Goal: Use online tool/utility: Utilize a website feature to perform a specific function

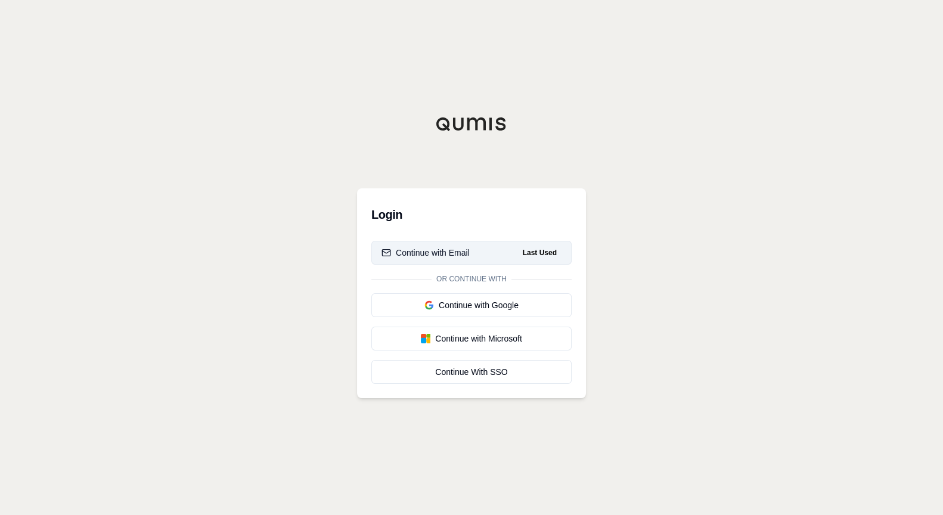
click at [454, 252] on div "Continue with Email" at bounding box center [426, 253] width 88 height 12
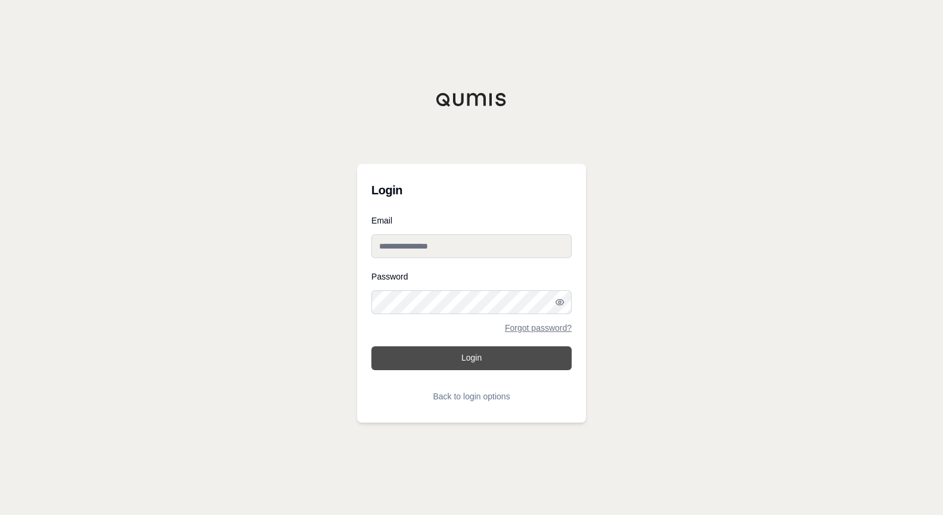
type input "**********"
click at [458, 357] on button "Login" at bounding box center [471, 358] width 200 height 24
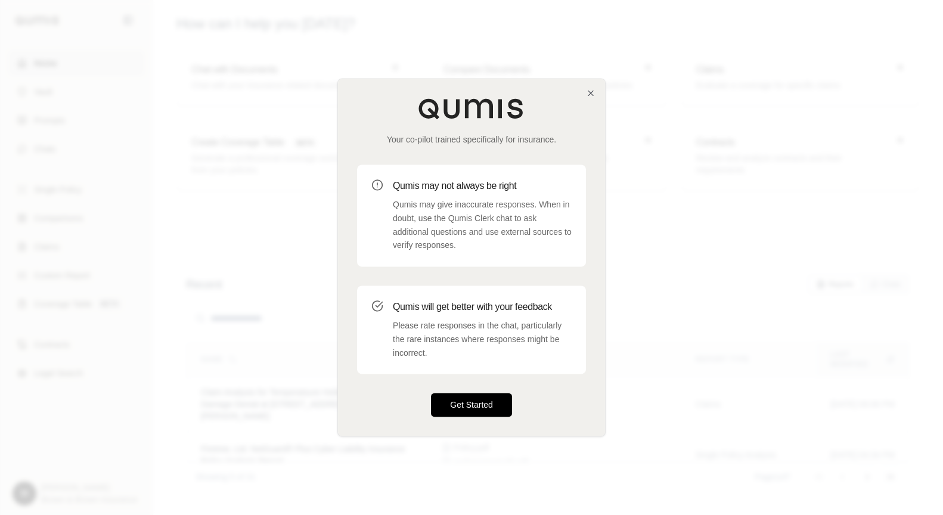
click at [461, 412] on button "Get Started" at bounding box center [471, 406] width 81 height 24
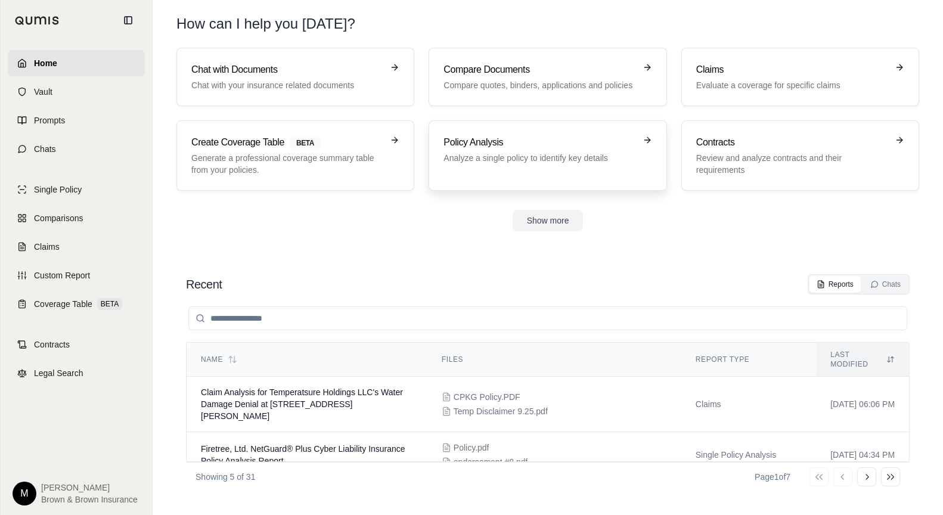
click at [513, 153] on p "Analyze a single policy to identify key details" at bounding box center [539, 158] width 191 height 12
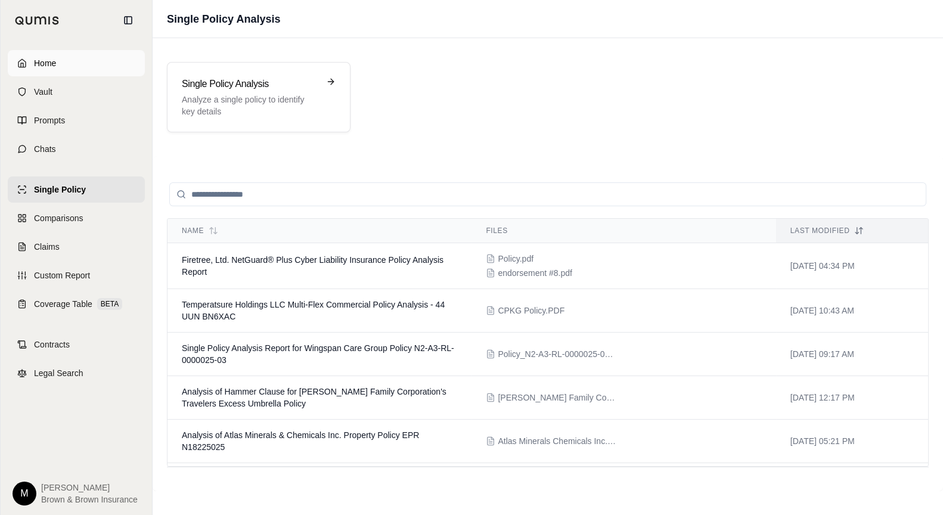
click at [41, 60] on span "Home" at bounding box center [45, 63] width 22 height 12
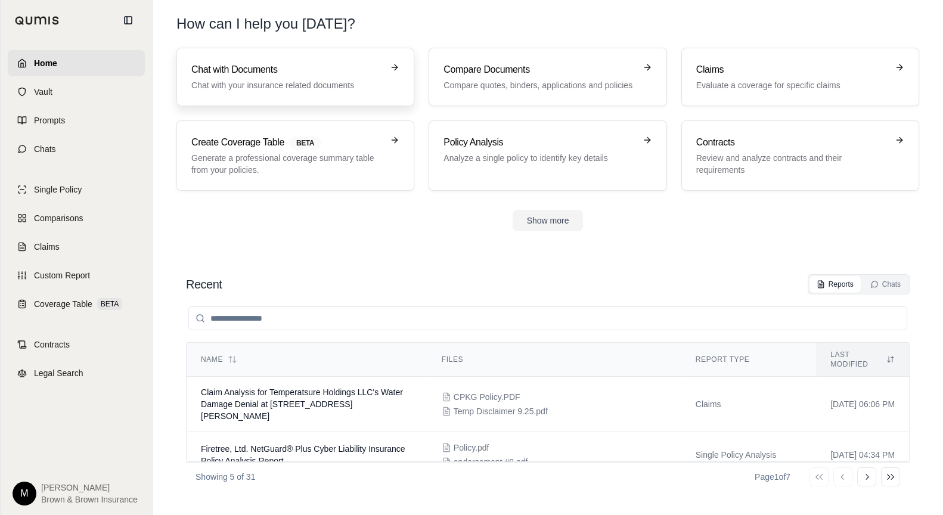
click at [317, 80] on p "Chat with your insurance related documents" at bounding box center [286, 85] width 191 height 12
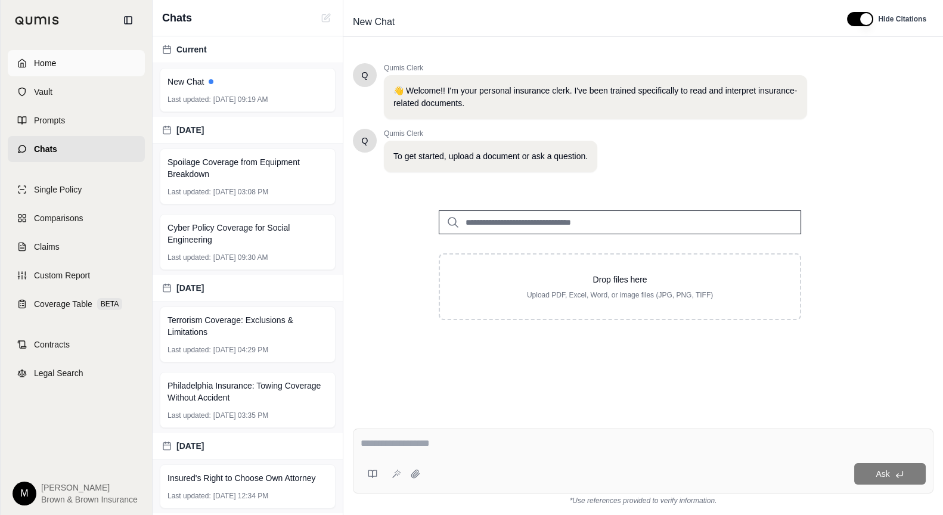
click at [41, 66] on span "Home" at bounding box center [45, 63] width 22 height 12
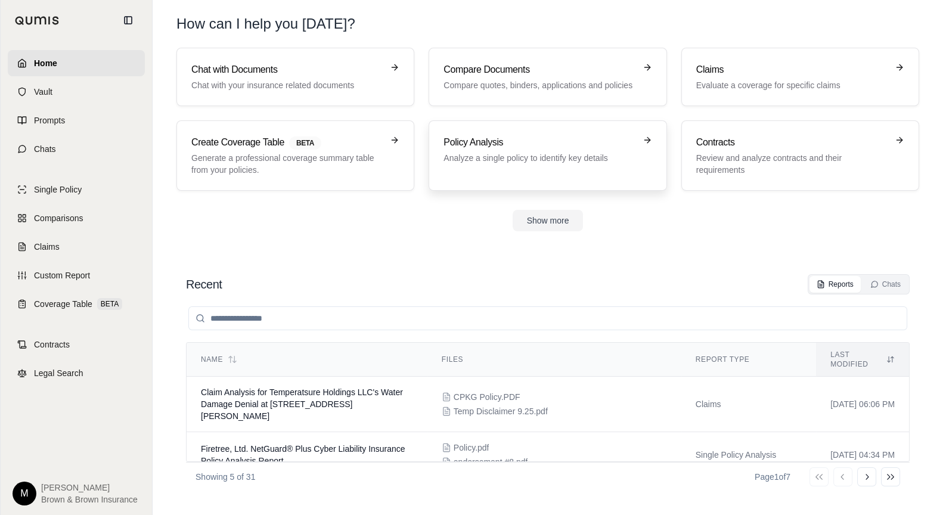
click at [580, 160] on p "Analyze a single policy to identify key details" at bounding box center [539, 158] width 191 height 12
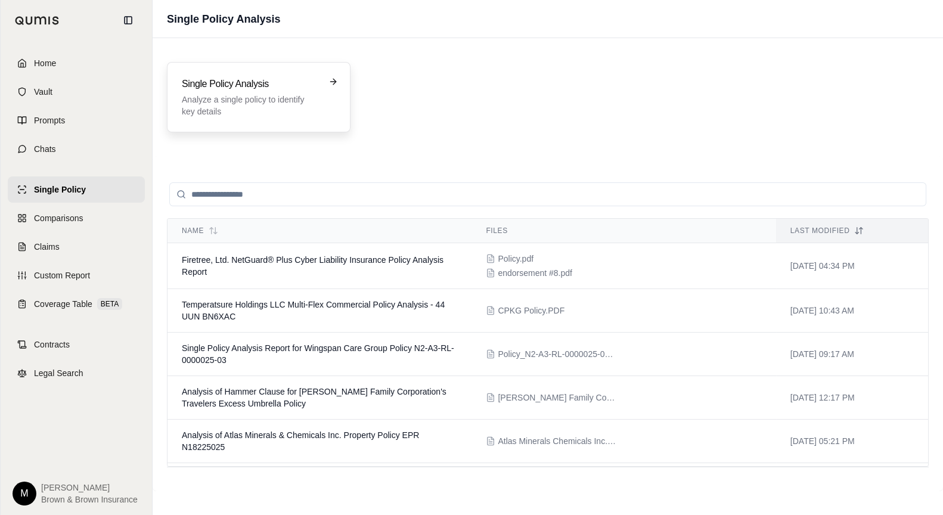
click at [225, 95] on p "Analyze a single policy to identify key details" at bounding box center [250, 106] width 137 height 24
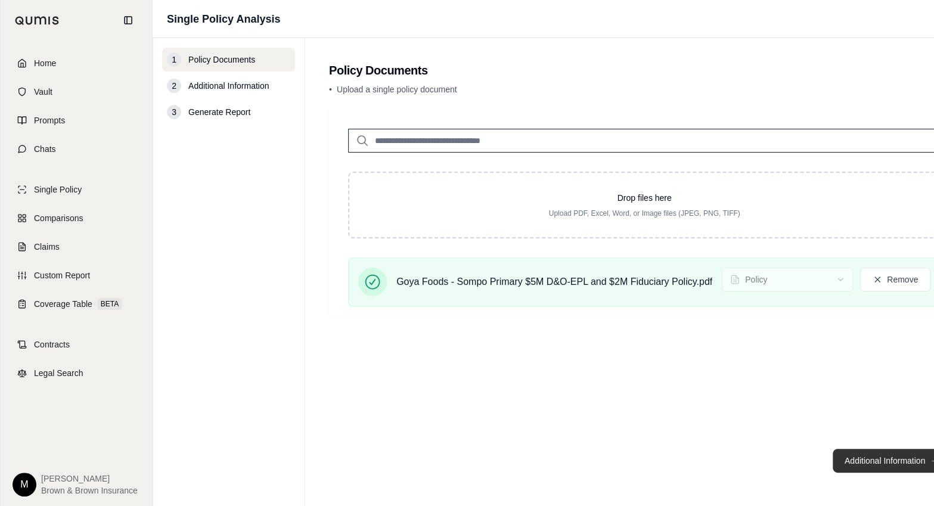
click at [882, 467] on button "Additional Information →" at bounding box center [891, 461] width 117 height 24
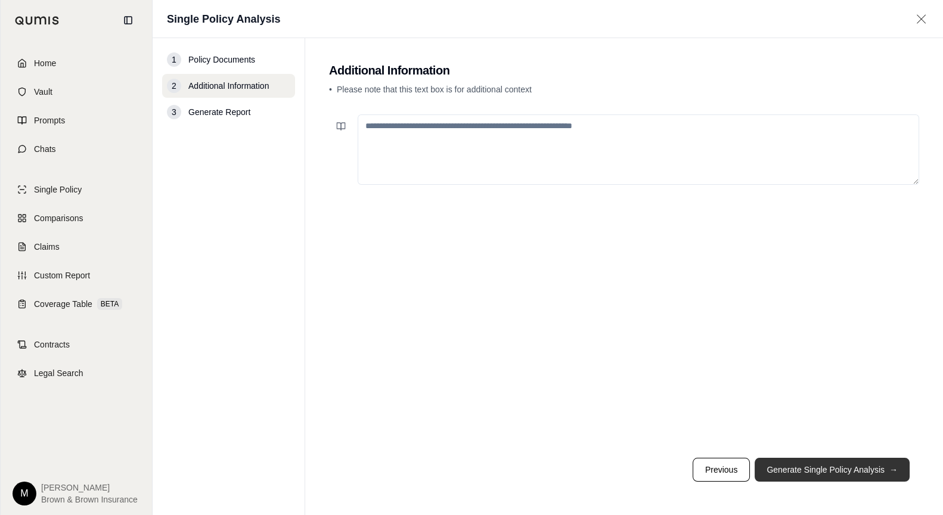
click at [816, 472] on button "Generate Single Policy Analysis →" at bounding box center [832, 470] width 155 height 24
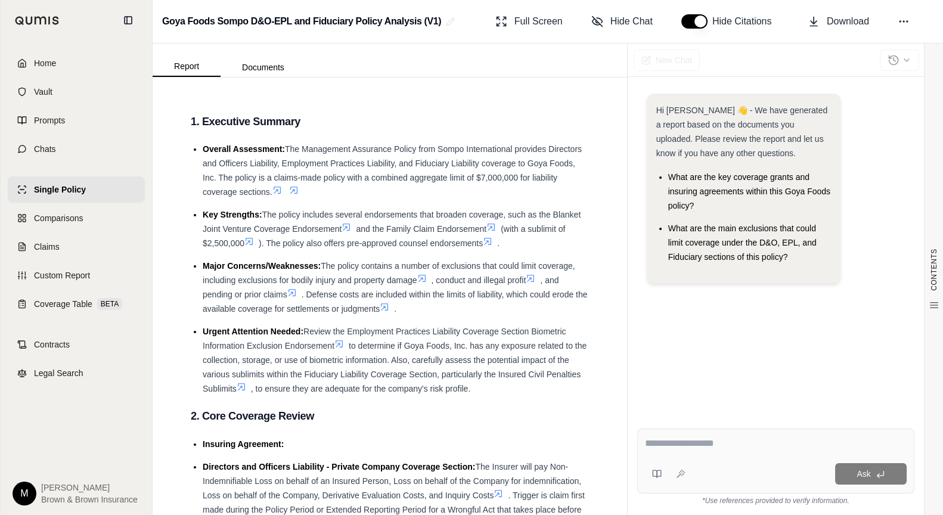
click at [670, 444] on textarea at bounding box center [776, 443] width 262 height 14
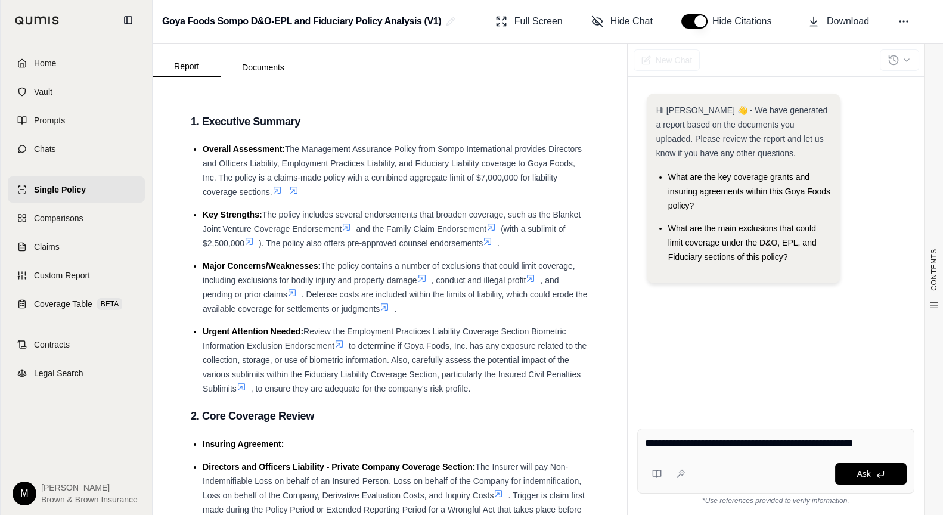
type textarea "**********"
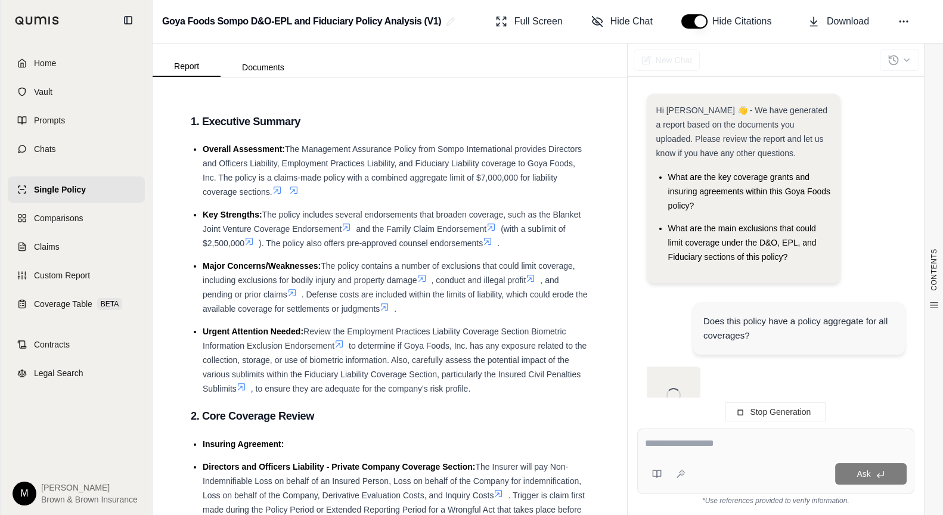
scroll to position [35, 0]
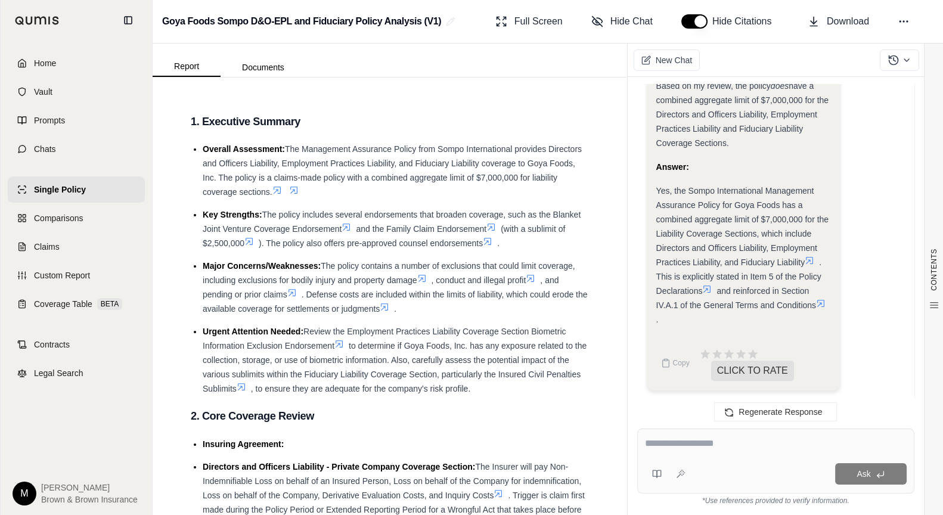
click at [709, 291] on icon at bounding box center [707, 289] width 10 height 10
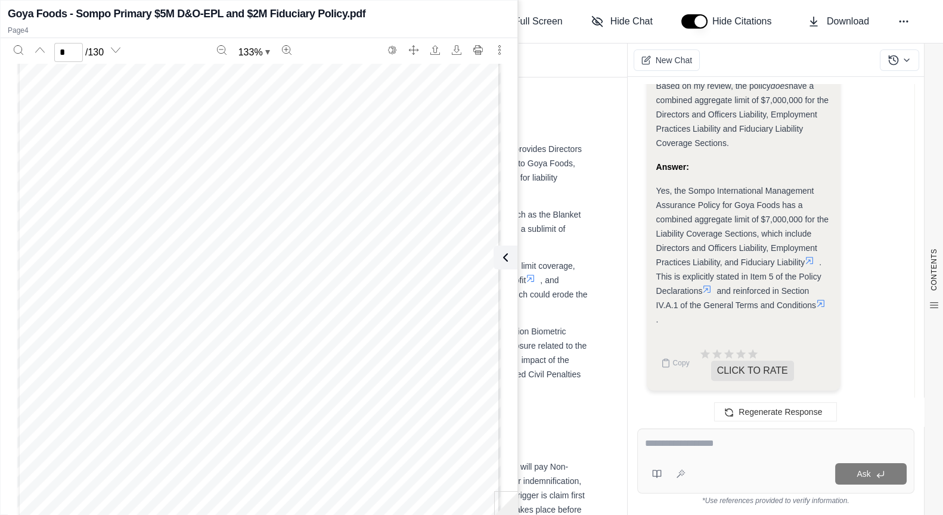
scroll to position [1937, 0]
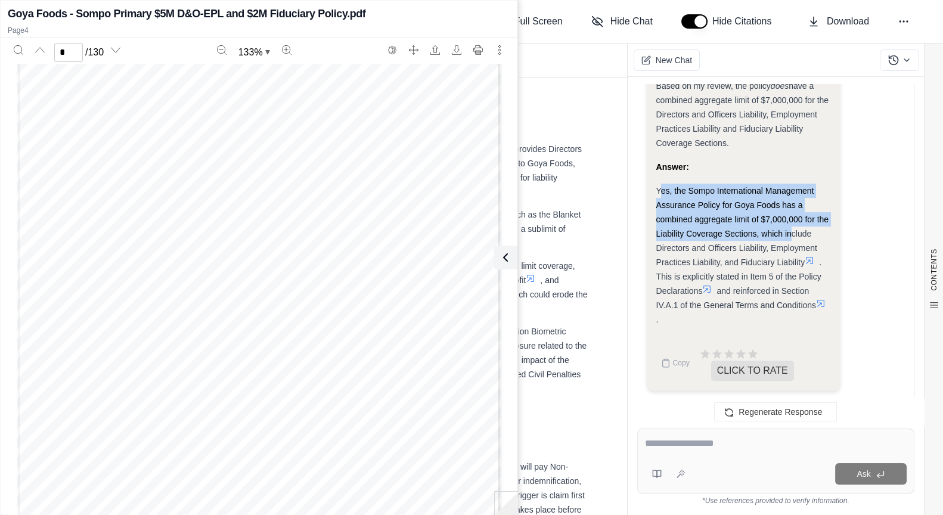
drag, startPoint x: 659, startPoint y: 189, endPoint x: 786, endPoint y: 237, distance: 135.3
click at [786, 237] on span "Yes, the Sompo International Management Assurance Policy for Goya Foods has a c…" at bounding box center [742, 226] width 173 height 81
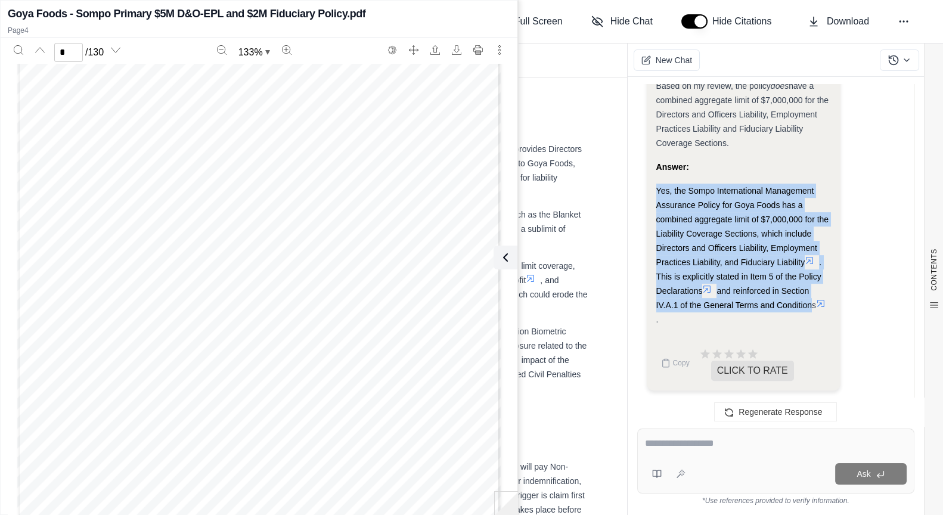
drag, startPoint x: 656, startPoint y: 190, endPoint x: 809, endPoint y: 305, distance: 191.2
click at [809, 305] on div "Yes, the Sompo International Management Assurance Policy for Goya Foods has a c…" at bounding box center [743, 255] width 175 height 143
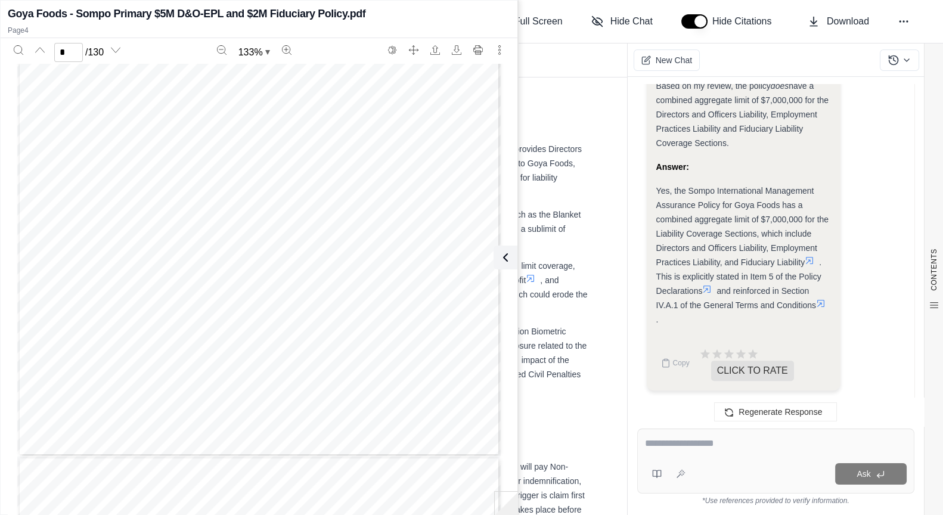
scroll to position [1996, 0]
type input "*"
click at [653, 443] on textarea at bounding box center [776, 443] width 262 height 14
type textarea "**********"
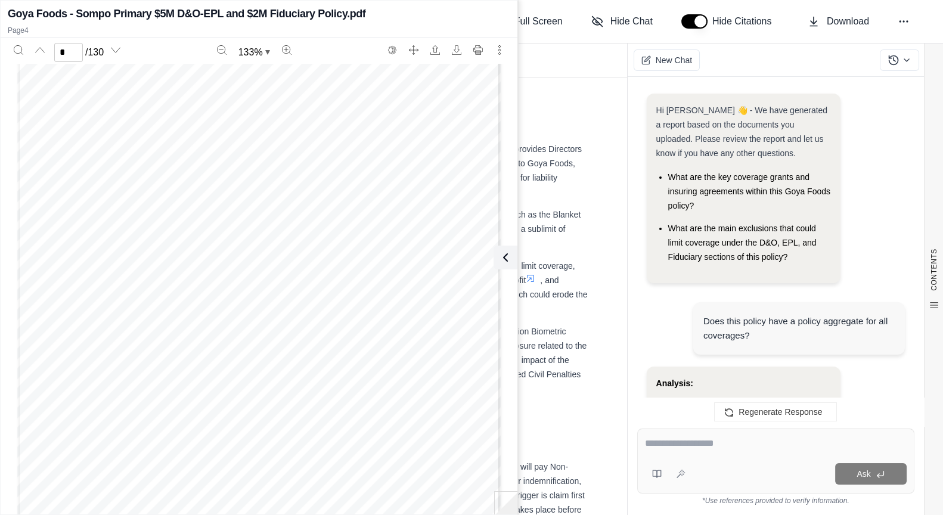
scroll to position [3220, 0]
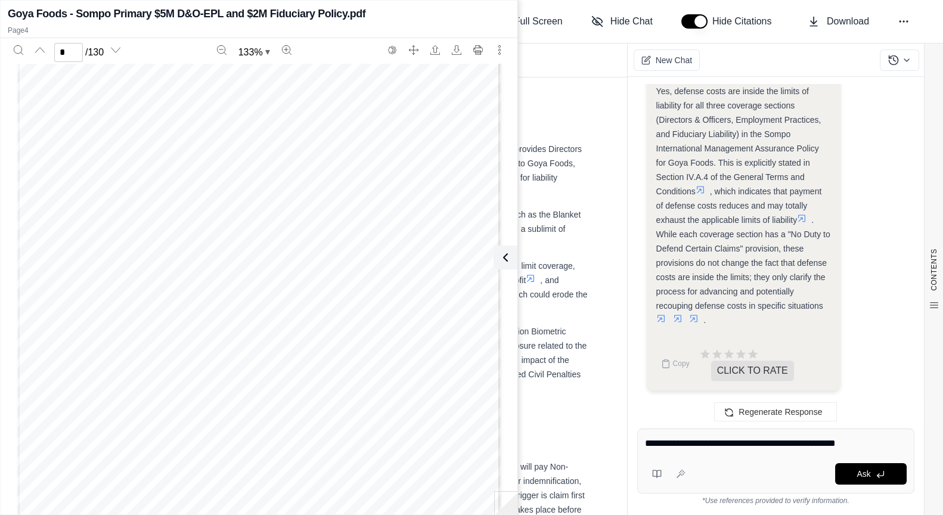
type textarea "**********"
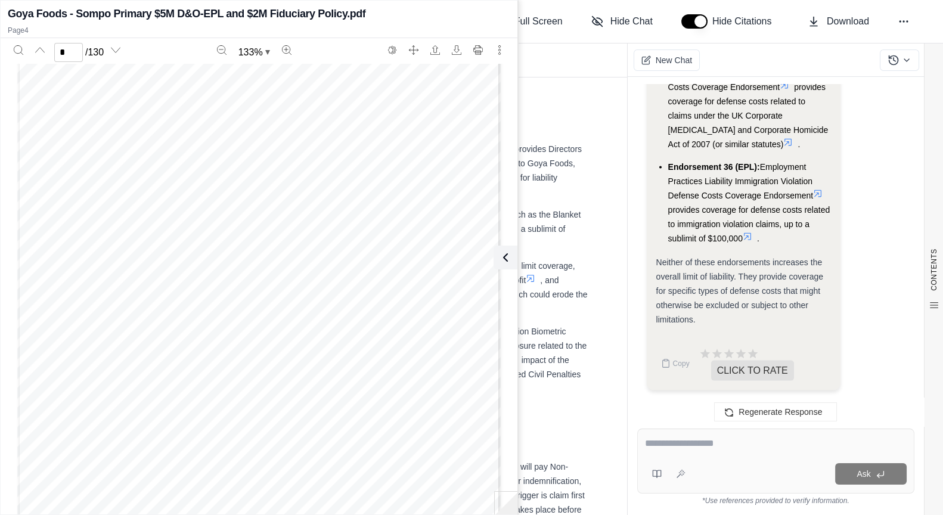
scroll to position [5563, 0]
